Goal: Task Accomplishment & Management: Manage account settings

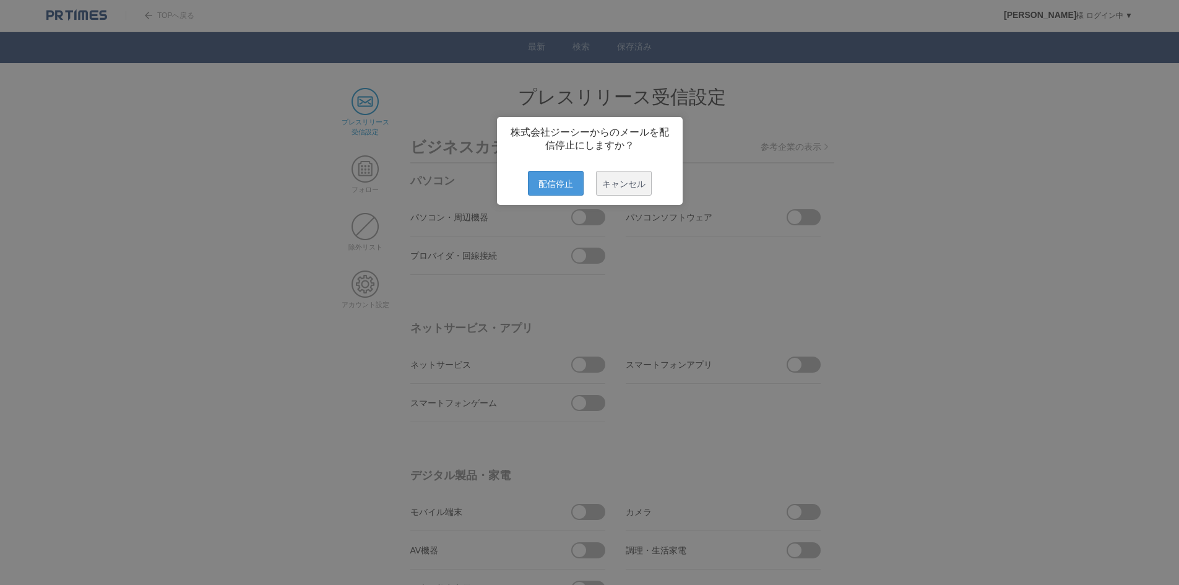
click at [559, 196] on span "配信停止" at bounding box center [556, 183] width 56 height 25
click at [553, 186] on span "配信停止" at bounding box center [556, 183] width 56 height 25
